Goal: Task Accomplishment & Management: Manage account settings

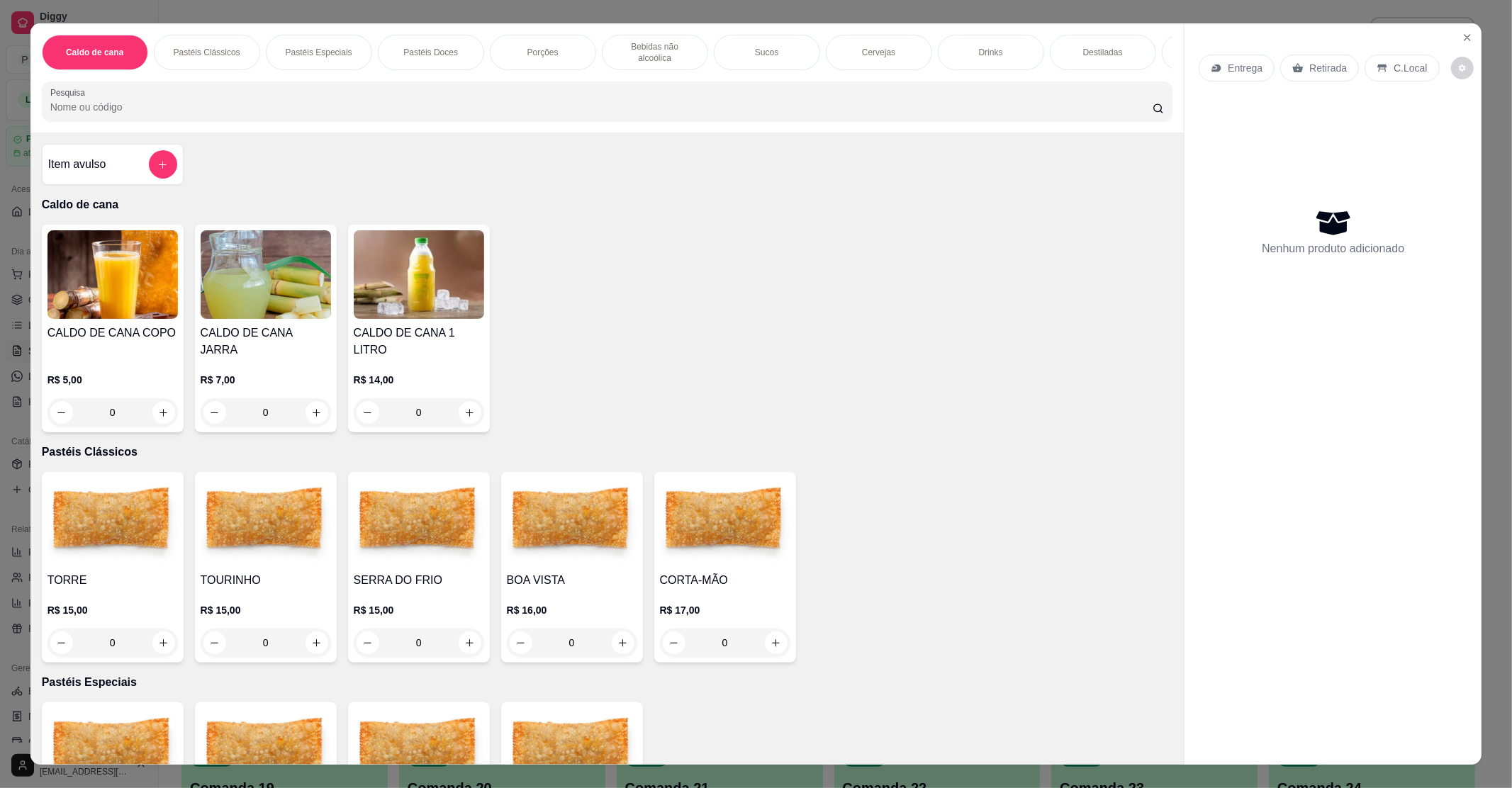
click at [1465, 29] on button "Close" at bounding box center [1467, 37] width 23 height 23
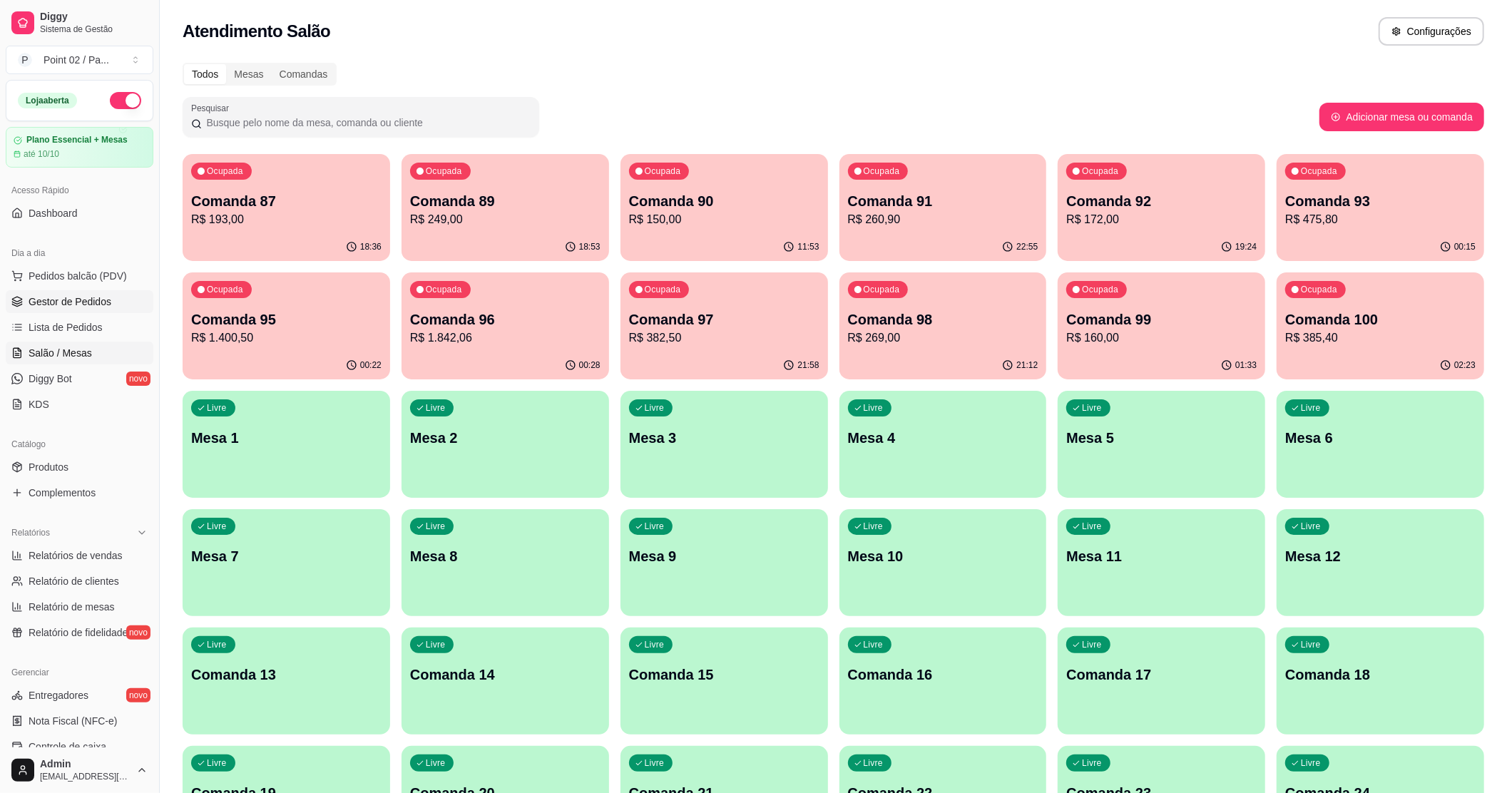
click at [70, 306] on span "Gestor de Pedidos" at bounding box center [70, 302] width 83 height 14
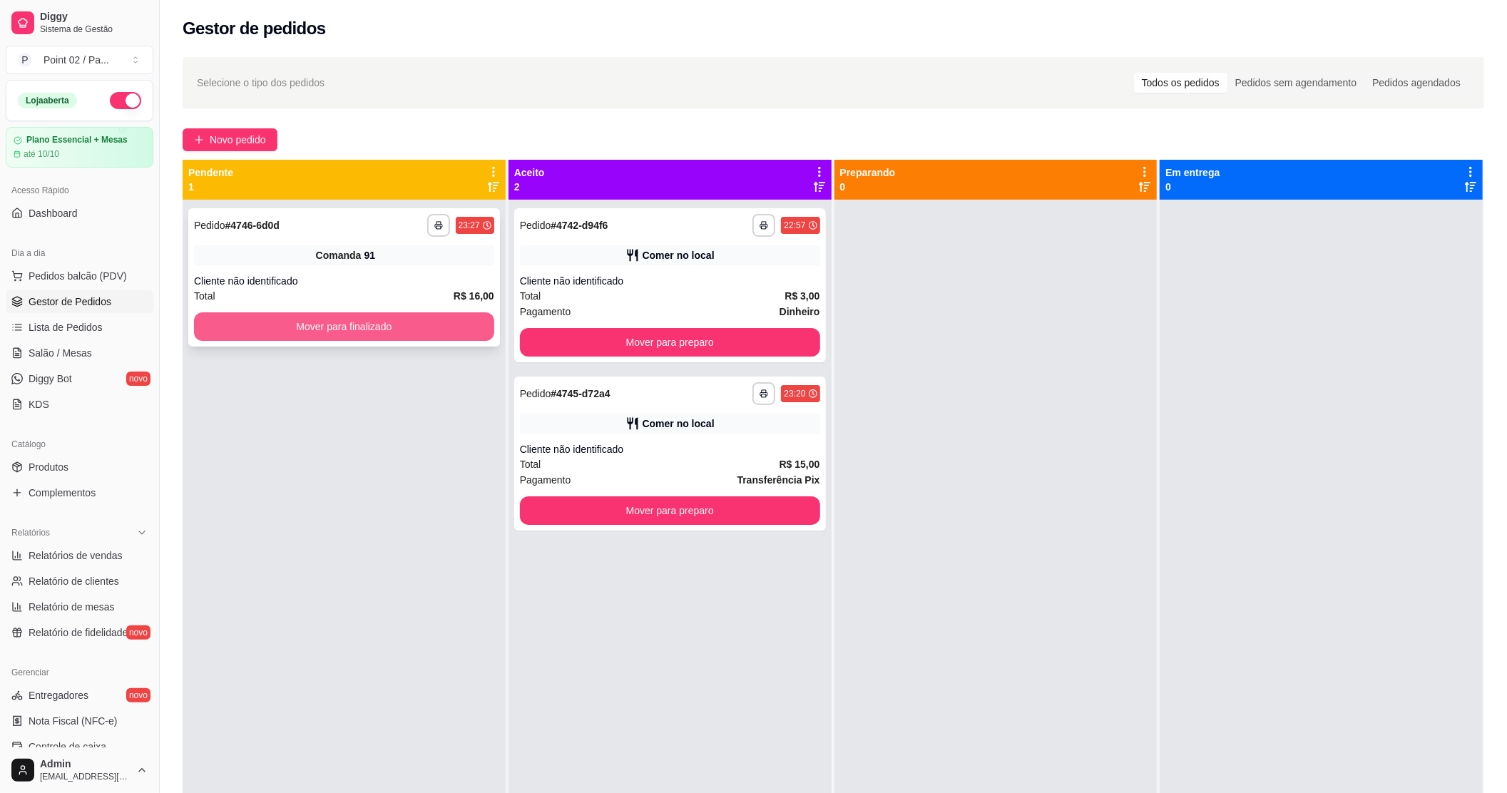
click at [230, 323] on button "Mover para finalizado" at bounding box center [344, 326] width 300 height 29
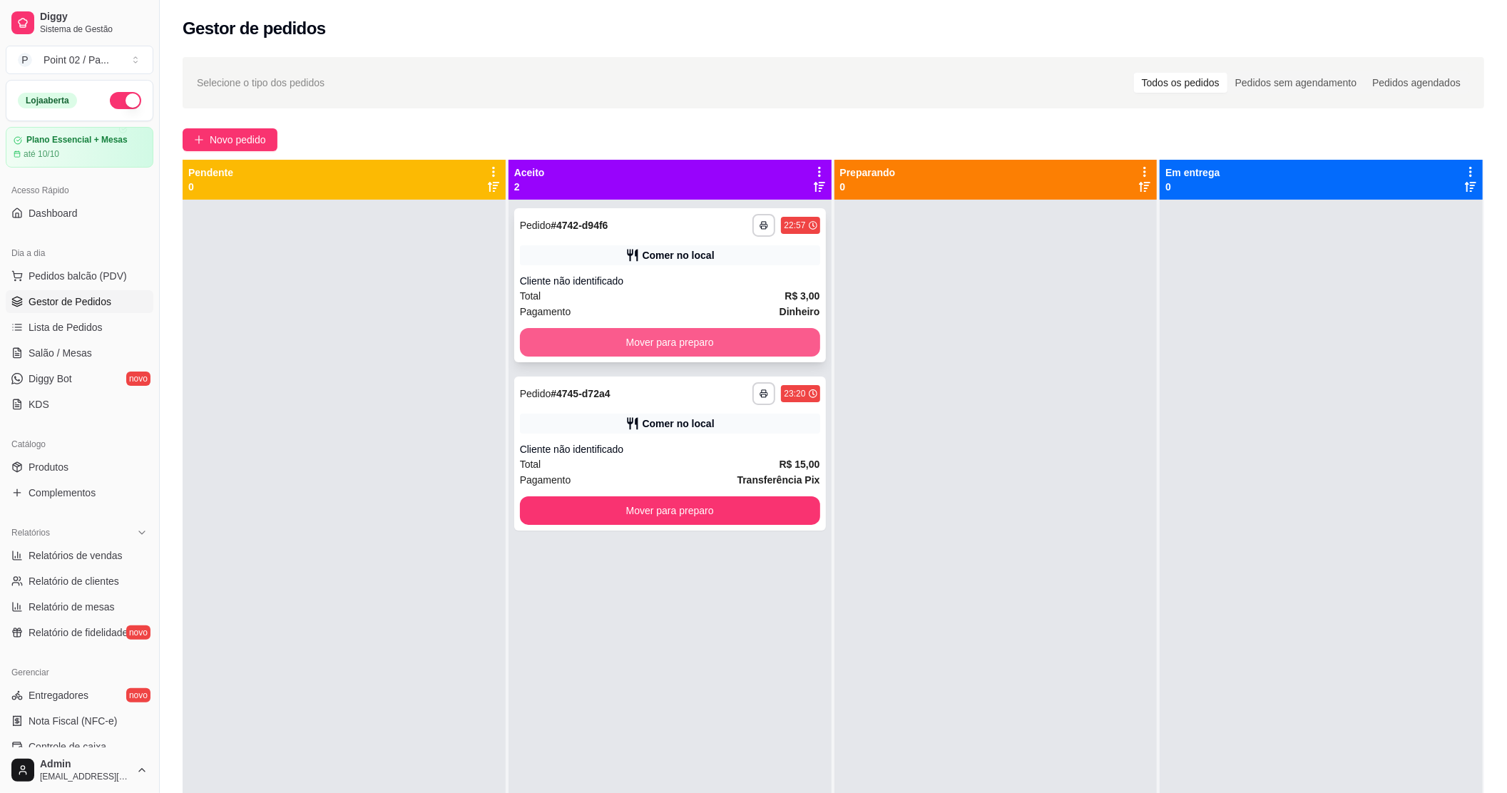
click at [529, 340] on button "Mover para preparo" at bounding box center [670, 342] width 300 height 29
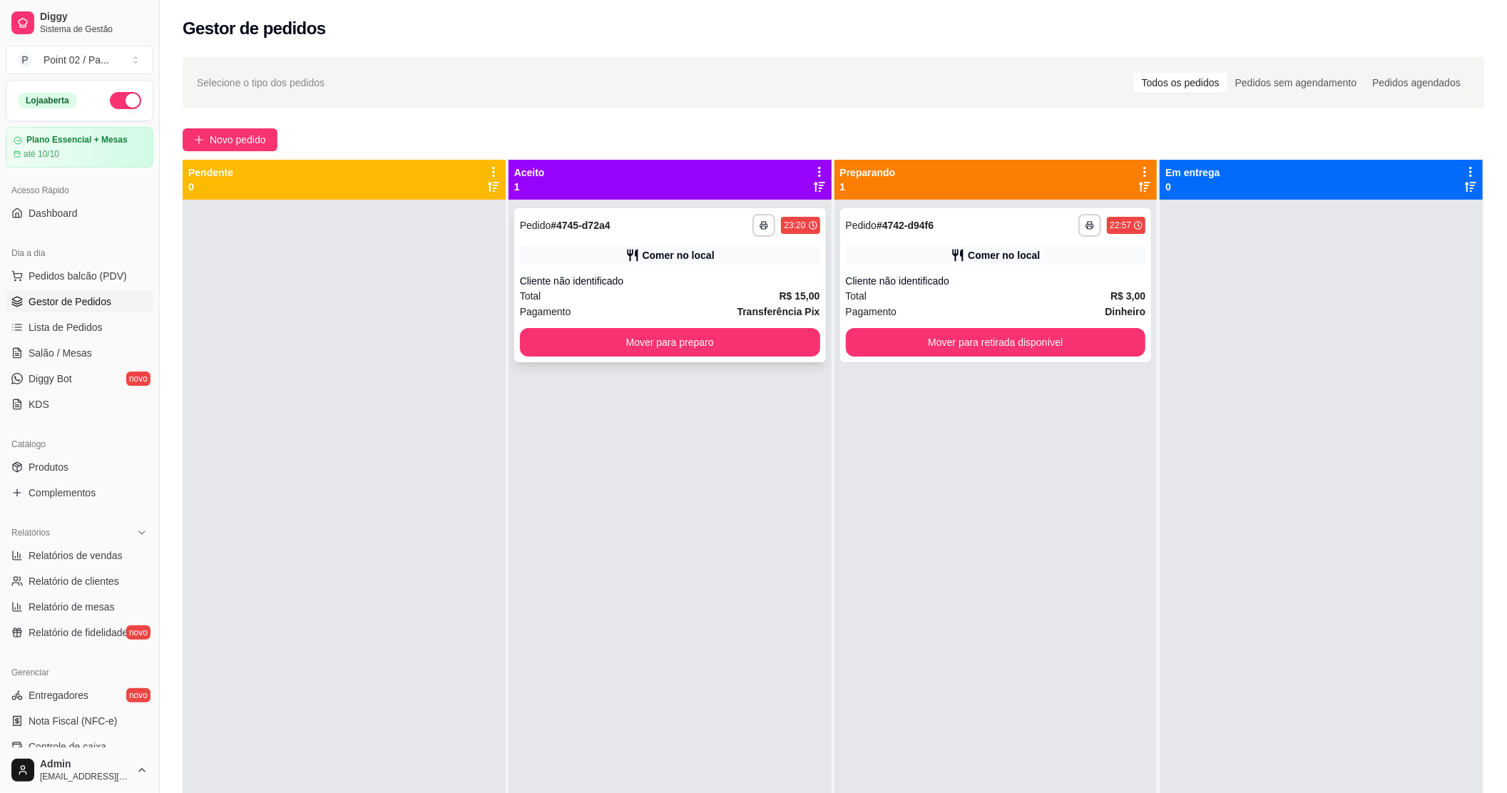
click at [653, 349] on button "Mover para preparo" at bounding box center [670, 342] width 300 height 29
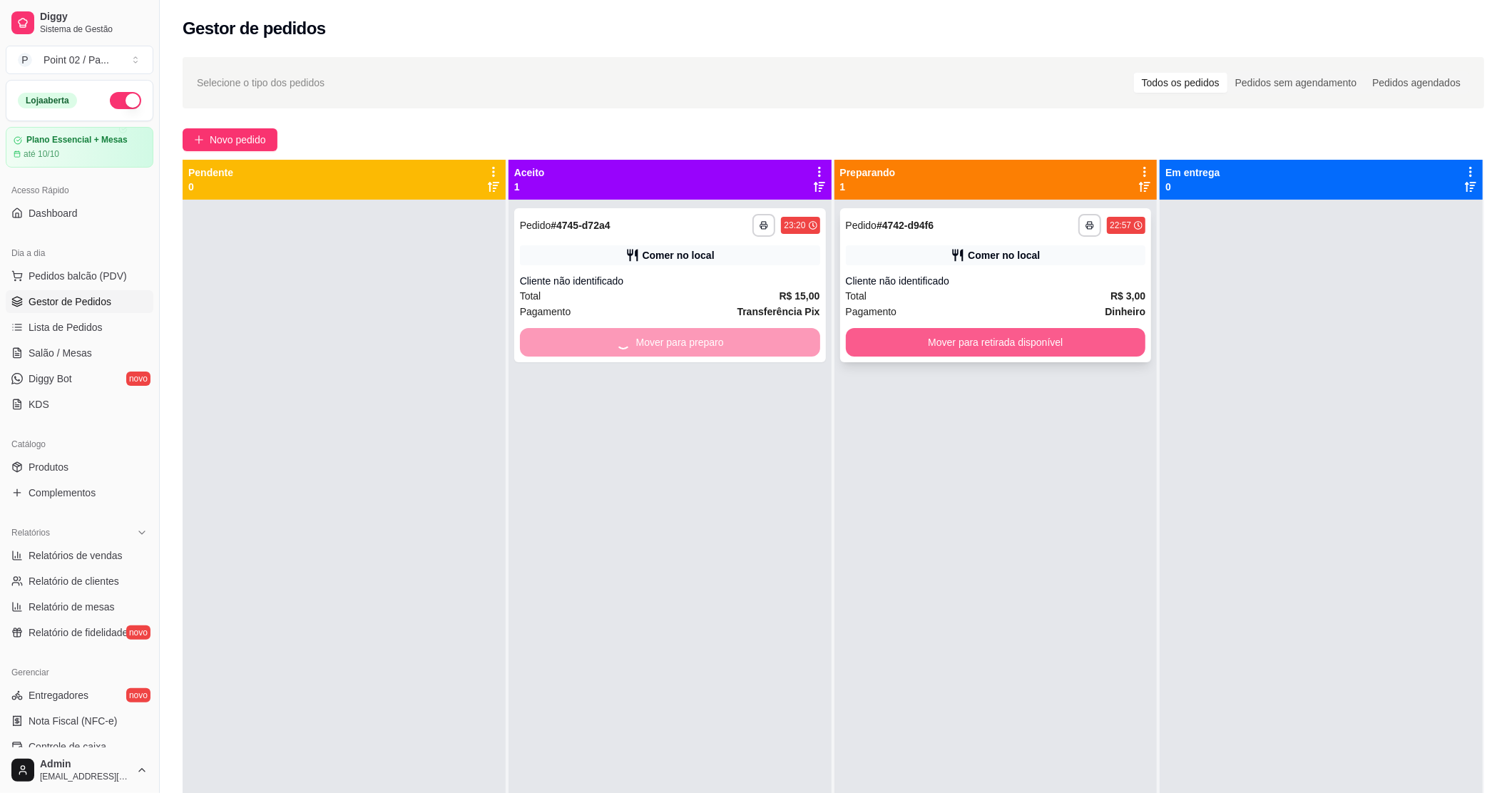
click at [911, 349] on button "Mover para retirada disponível" at bounding box center [996, 342] width 300 height 29
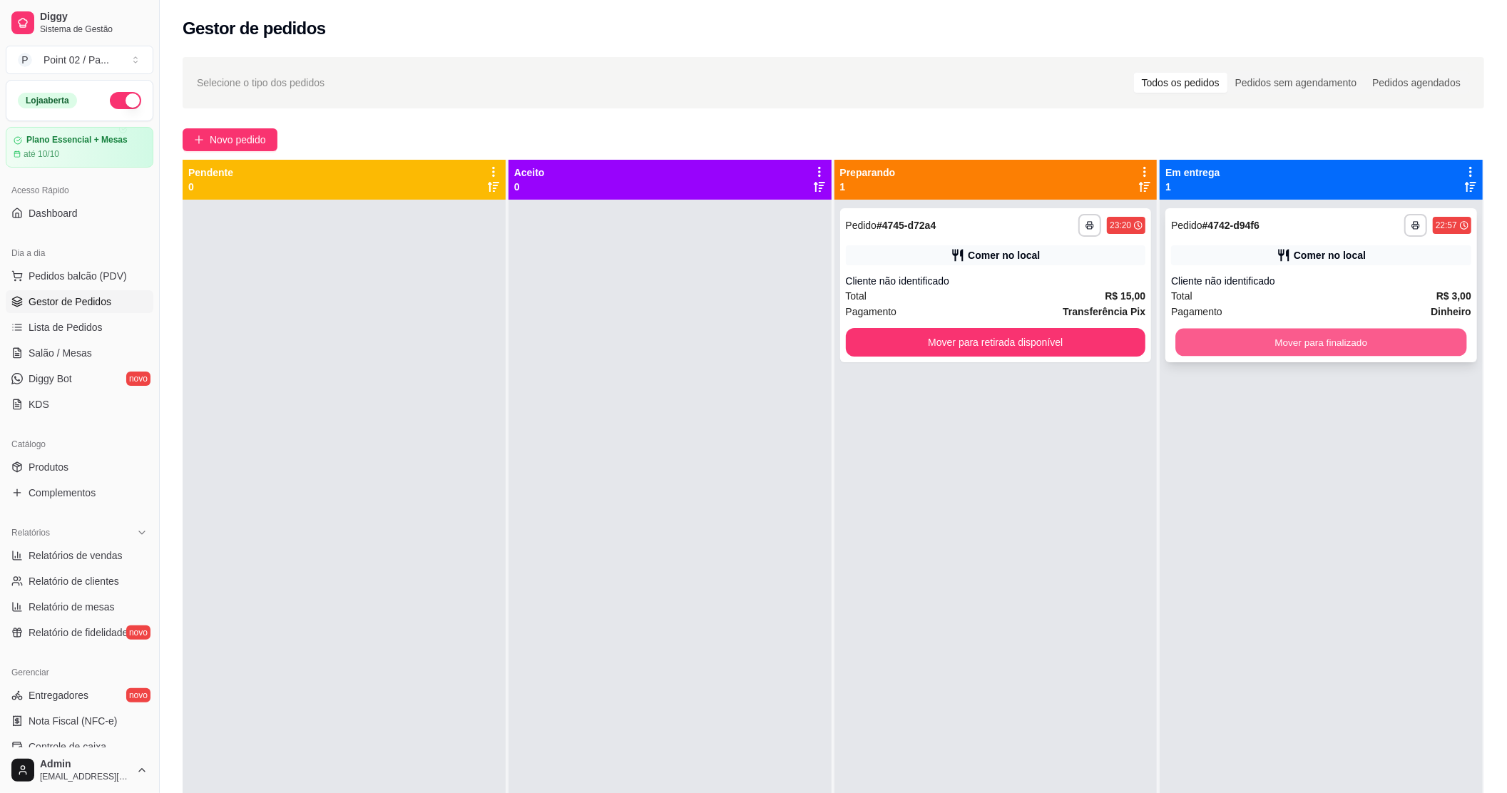
click at [1293, 352] on button "Mover para finalizado" at bounding box center [1321, 343] width 291 height 28
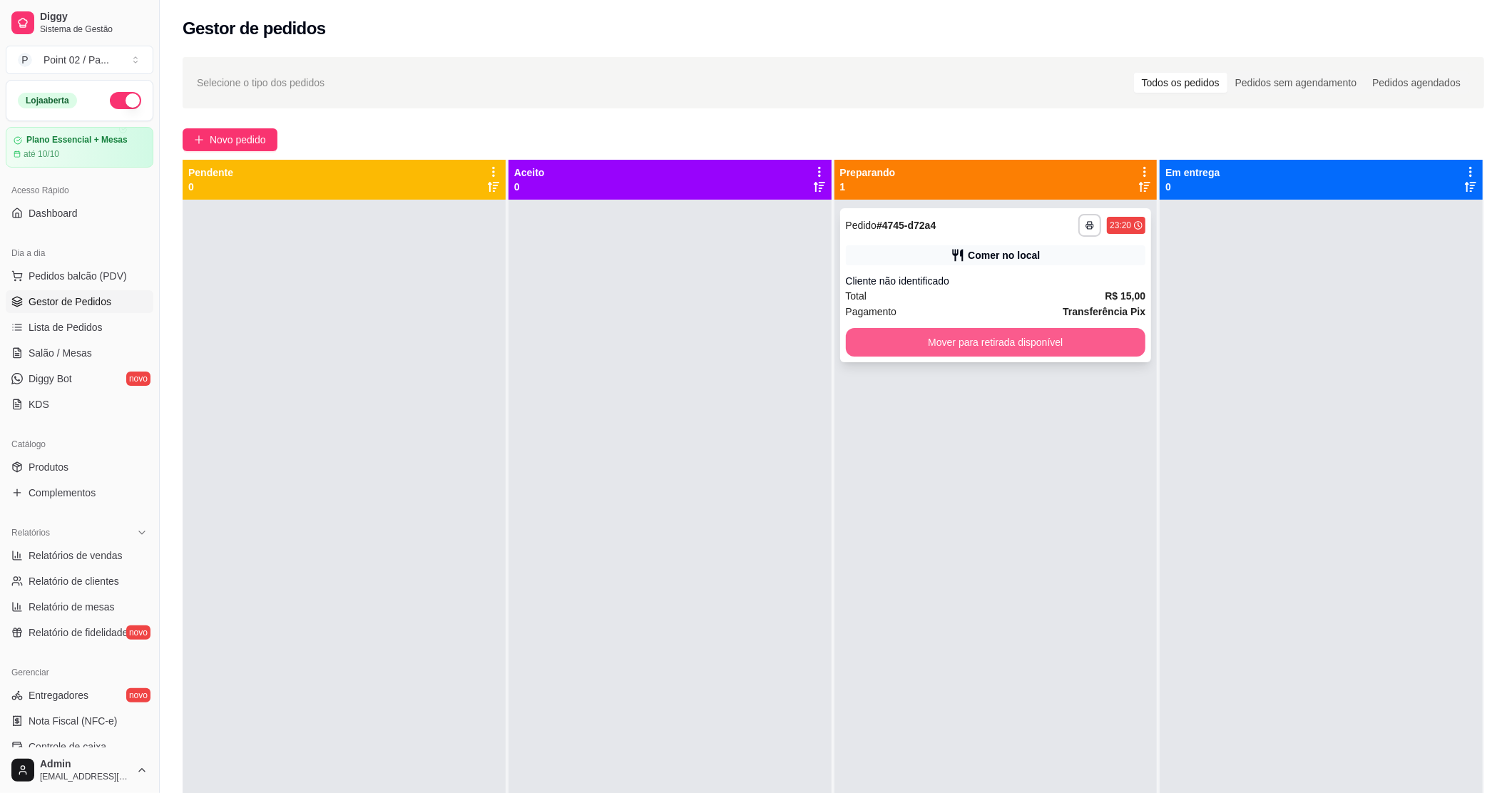
click at [1101, 354] on button "Mover para retirada disponível" at bounding box center [996, 342] width 300 height 29
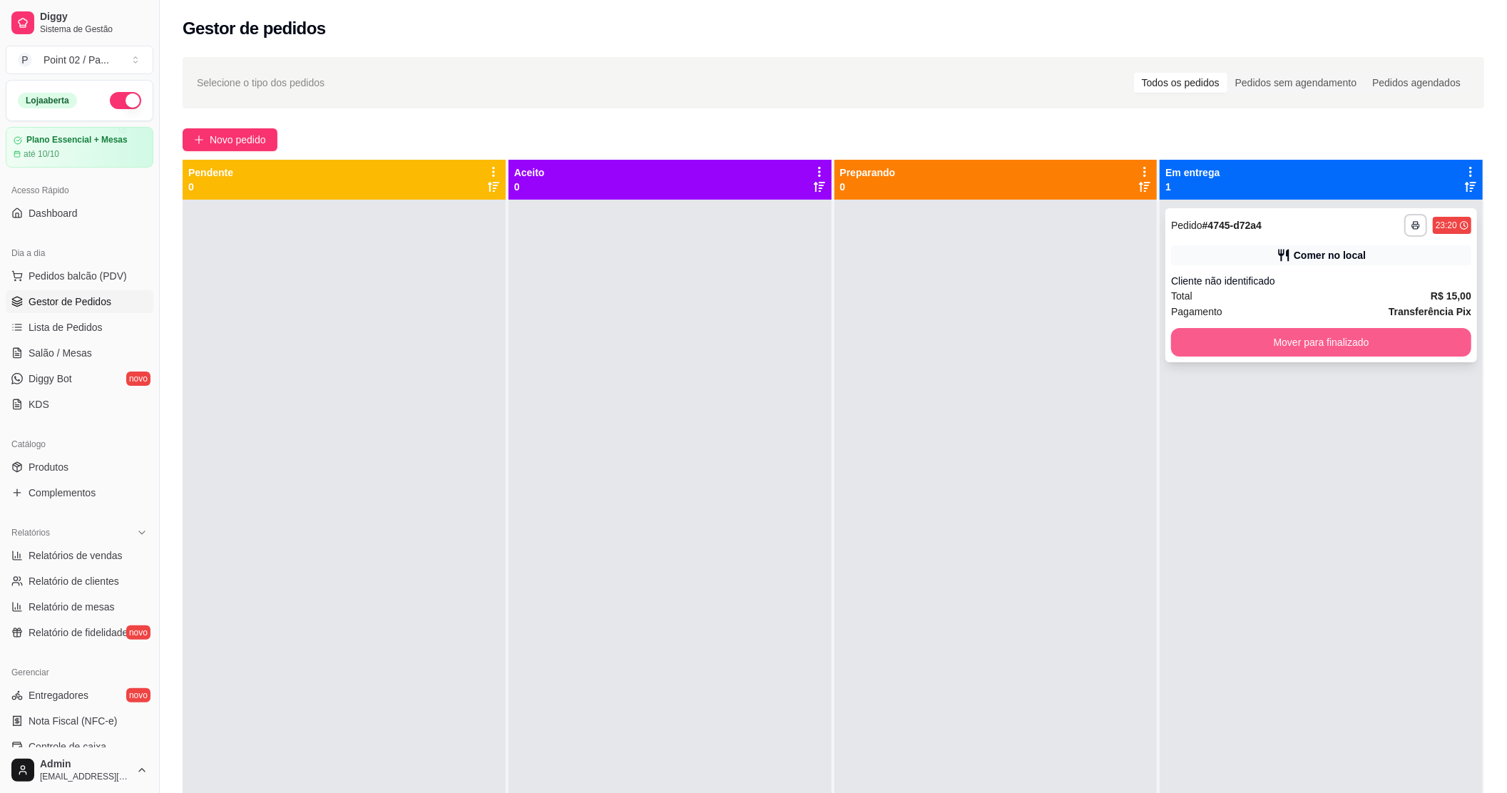
click at [1205, 342] on button "Mover para finalizado" at bounding box center [1321, 342] width 300 height 29
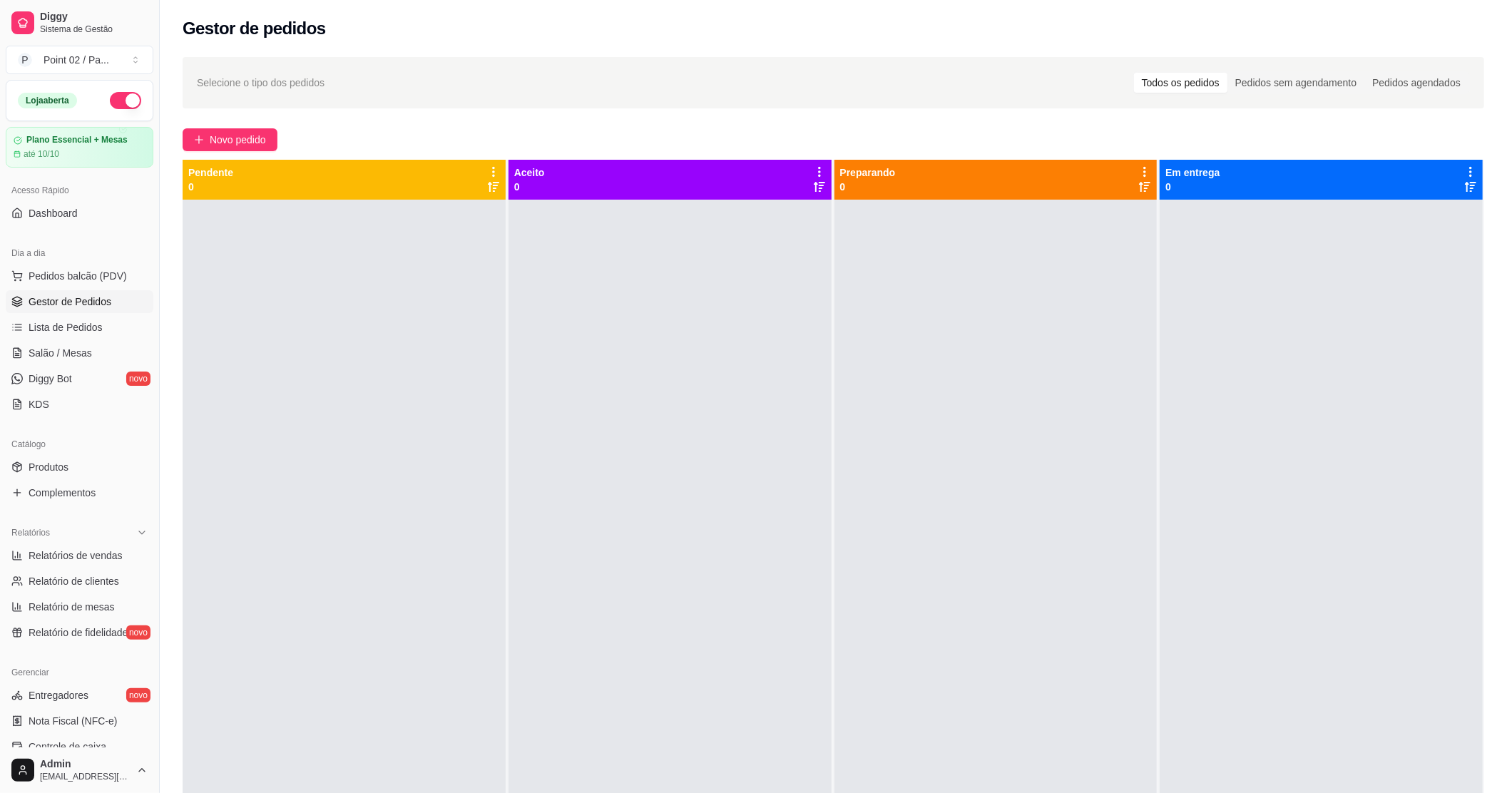
click at [372, 136] on div "Novo pedido" at bounding box center [834, 139] width 1302 height 23
